Goal: Find specific page/section: Find specific page/section

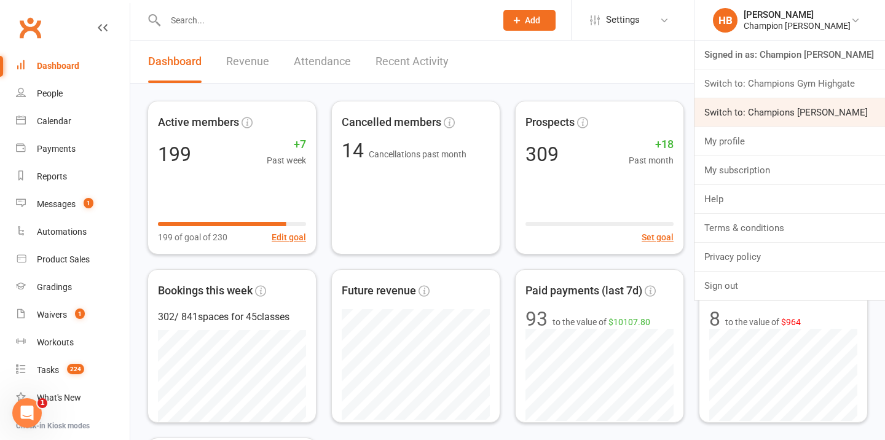
click at [803, 105] on link "Switch to: Champions [PERSON_NAME]" at bounding box center [789, 112] width 190 height 28
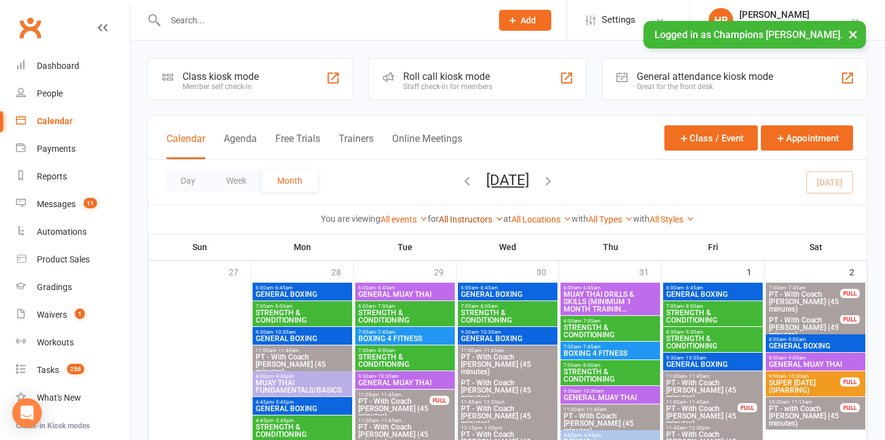
click at [484, 216] on link "All Instructors" at bounding box center [471, 219] width 65 height 10
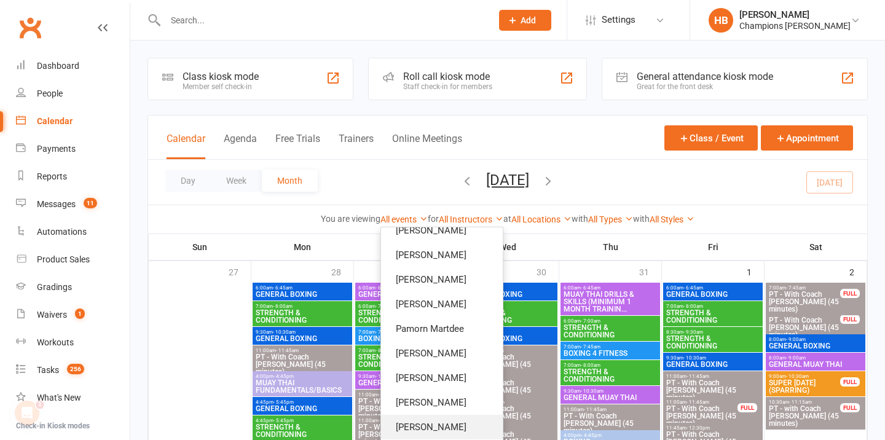
click at [442, 424] on link "Jordan Sears" at bounding box center [442, 427] width 122 height 25
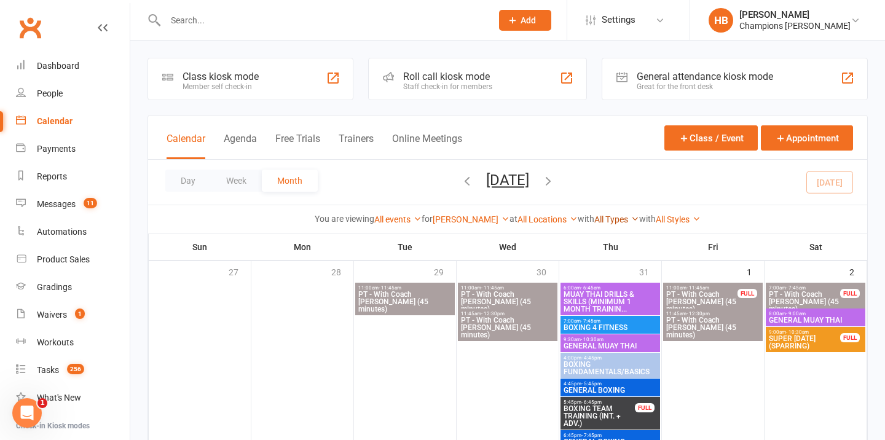
click at [599, 219] on link "All Types" at bounding box center [616, 219] width 45 height 10
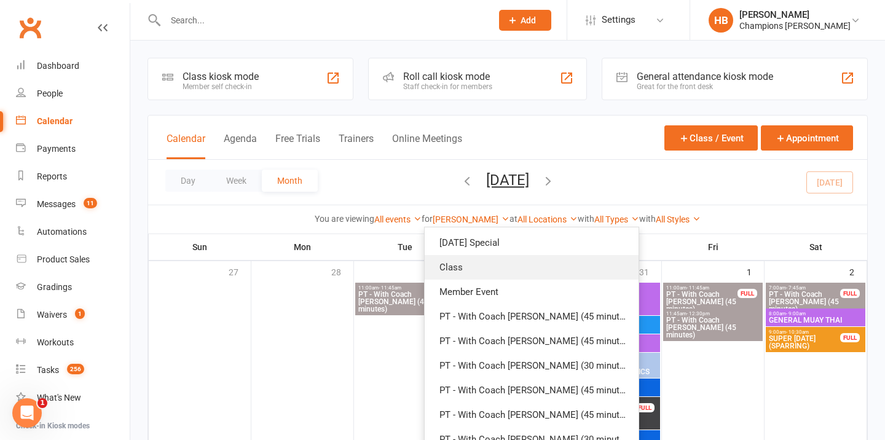
click at [576, 265] on link "Class" at bounding box center [532, 267] width 214 height 25
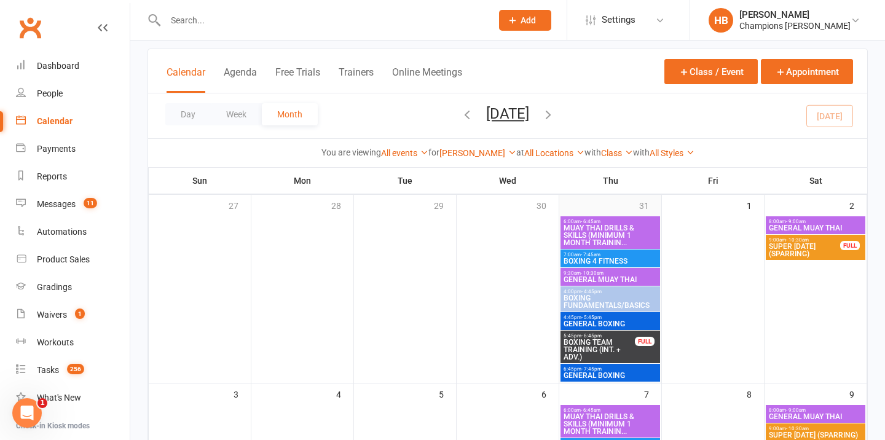
scroll to position [65, 0]
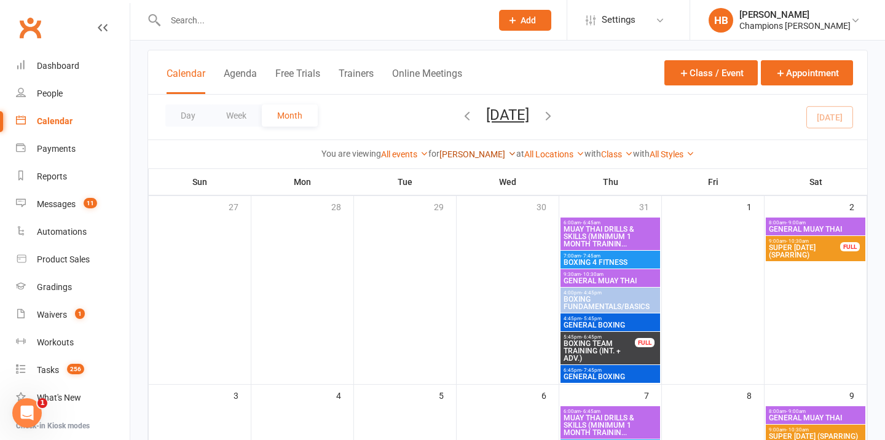
click at [479, 152] on link "Jordan Sears" at bounding box center [477, 154] width 77 height 10
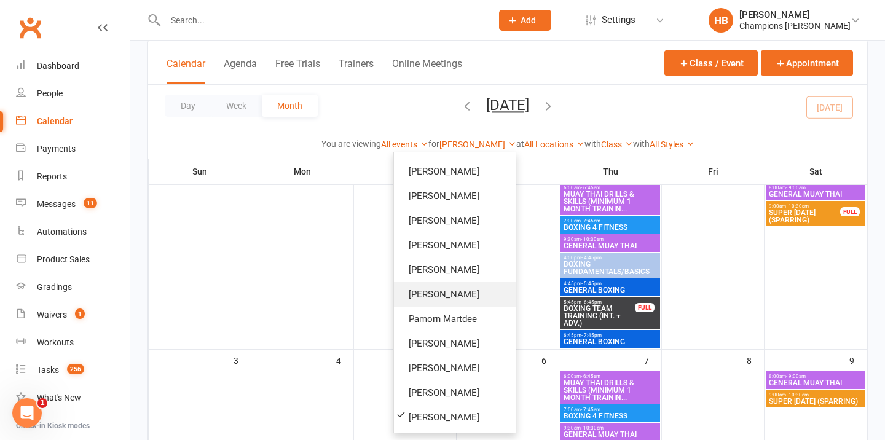
scroll to position [101, 0]
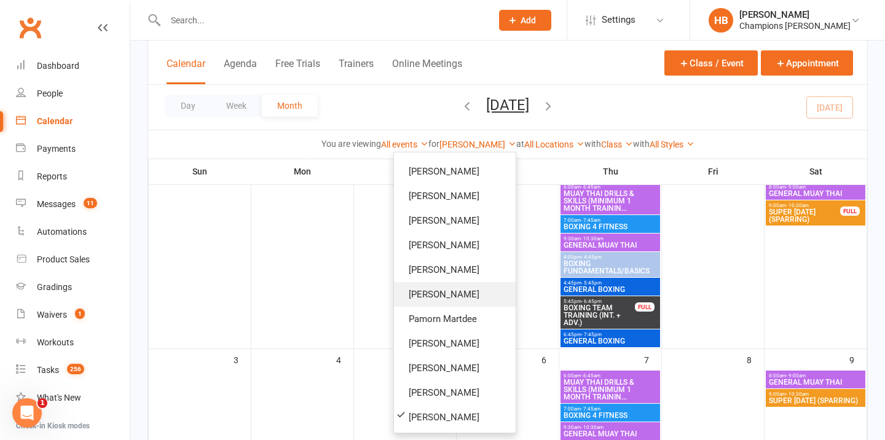
click at [431, 301] on link "Duran Singh" at bounding box center [455, 294] width 122 height 25
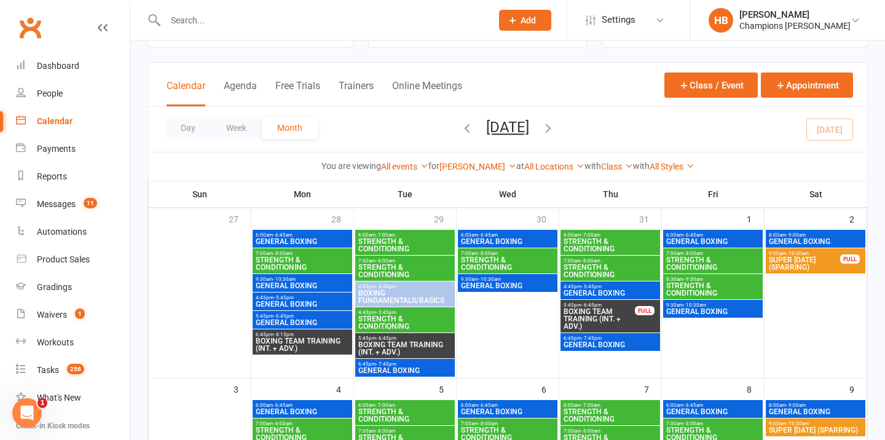
scroll to position [45, 0]
